Goal: Navigation & Orientation: Find specific page/section

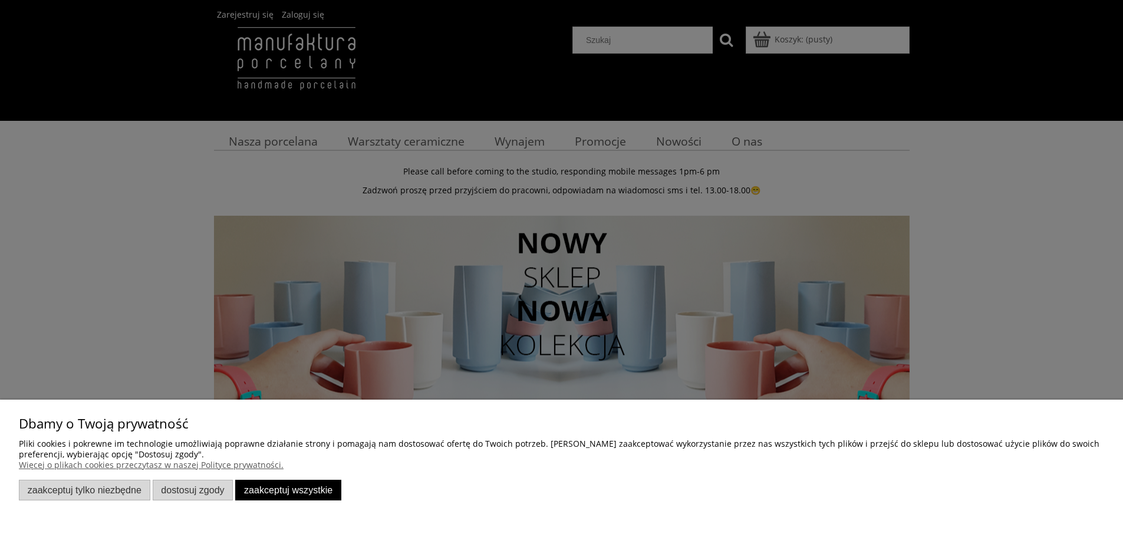
click at [269, 485] on button "Zaakceptuj wszystkie" at bounding box center [288, 490] width 106 height 21
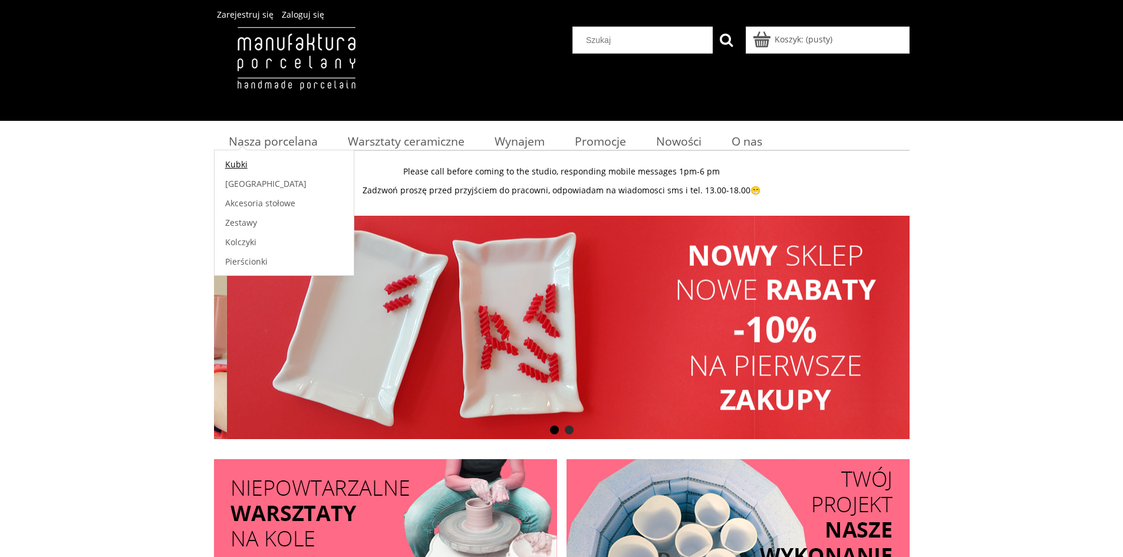
click at [233, 163] on span "Kubki" at bounding box center [236, 164] width 22 height 11
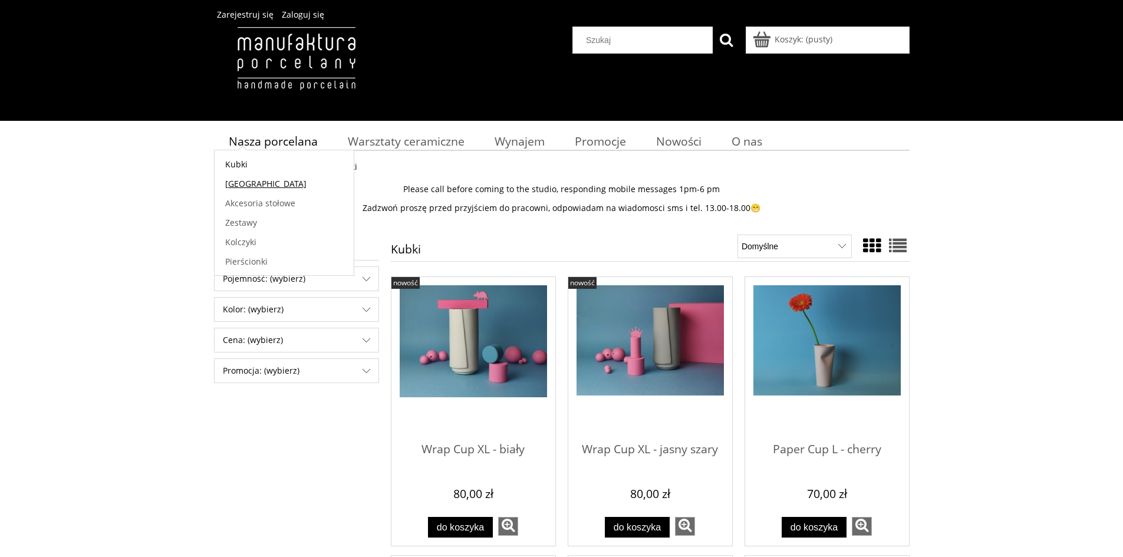
click at [233, 187] on span "[GEOGRAPHIC_DATA]" at bounding box center [265, 183] width 81 height 11
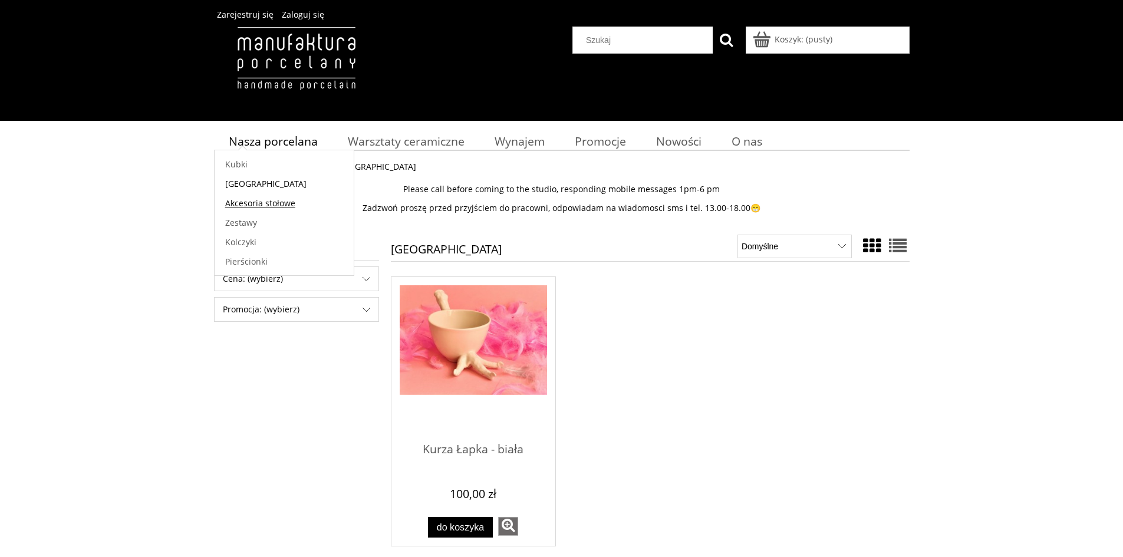
click at [245, 207] on span "Akcesoria stołowe" at bounding box center [260, 202] width 70 height 11
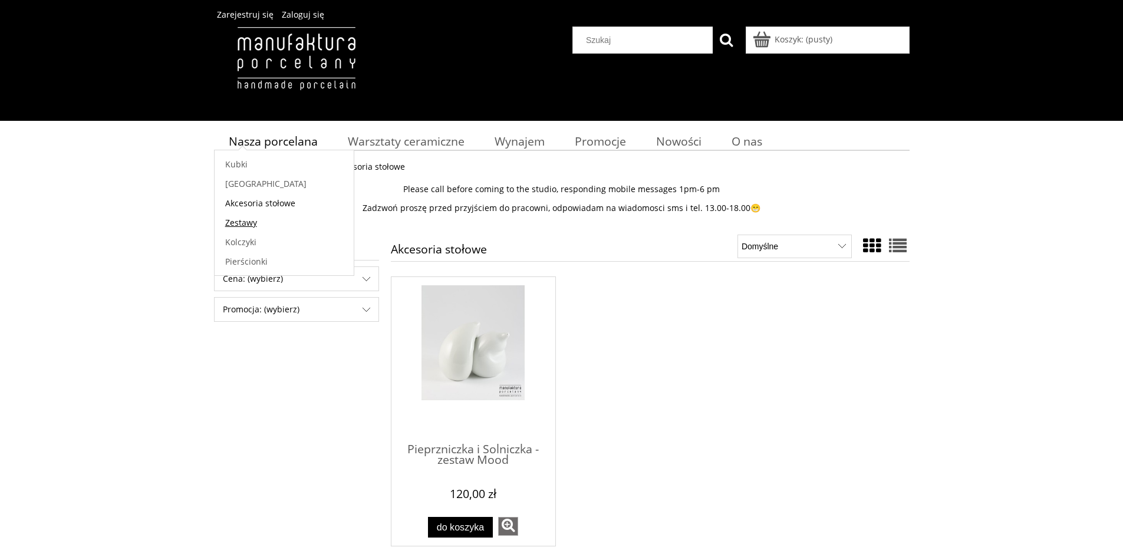
click at [245, 222] on span "Zestawy" at bounding box center [241, 222] width 32 height 11
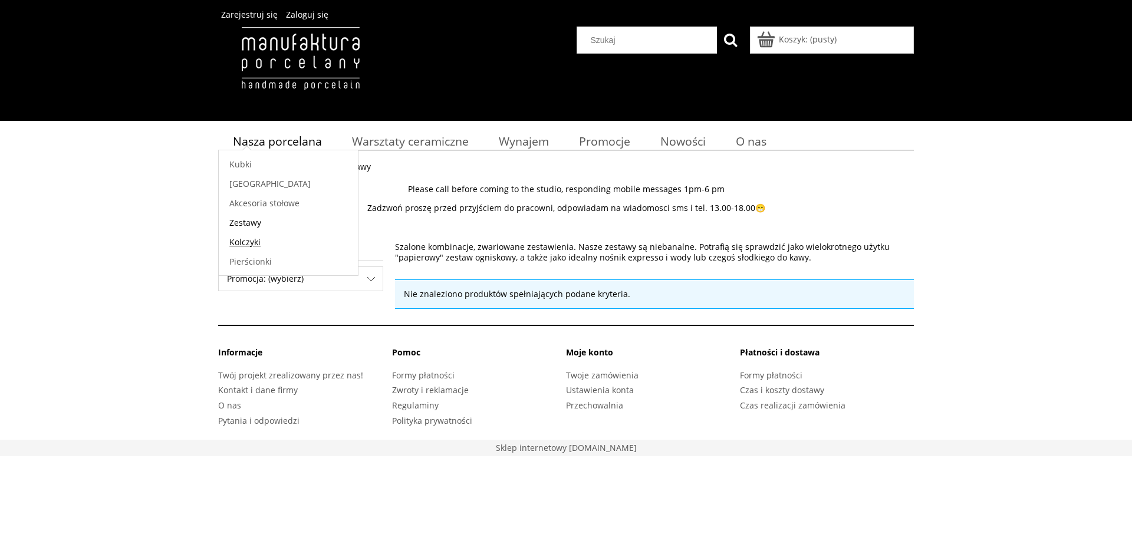
click at [238, 235] on link "Kolczyki" at bounding box center [288, 241] width 139 height 19
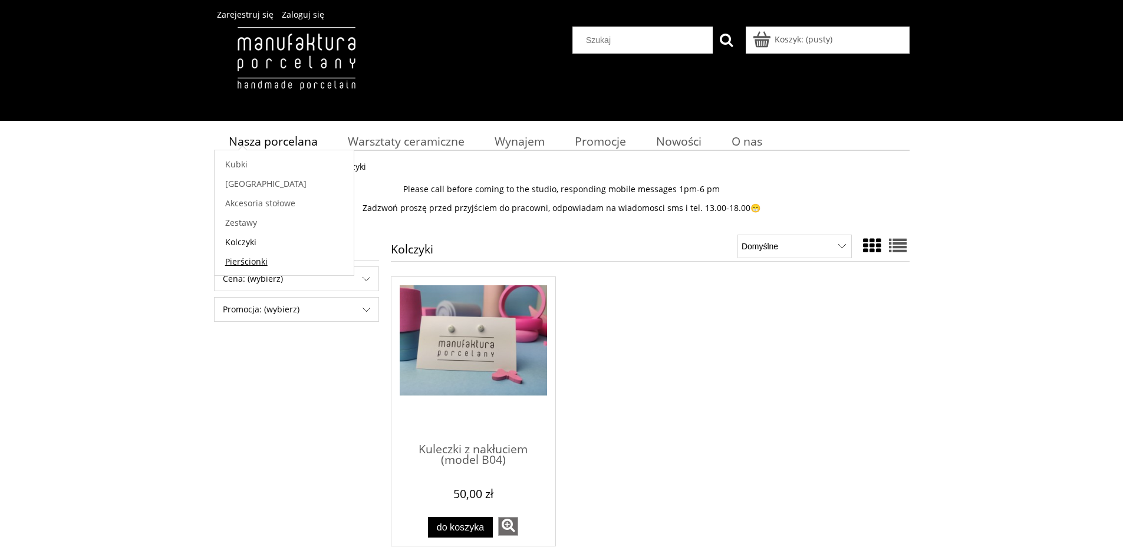
click at [237, 260] on span "Pierścionki" at bounding box center [246, 261] width 42 height 11
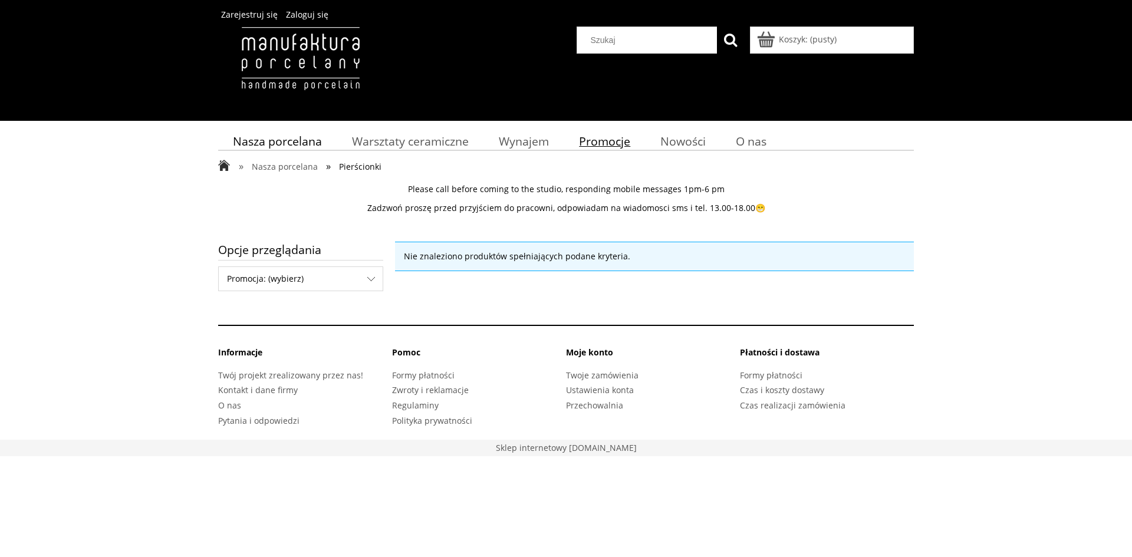
click at [600, 143] on span "Promocje" at bounding box center [604, 141] width 51 height 16
